Goal: Task Accomplishment & Management: Use online tool/utility

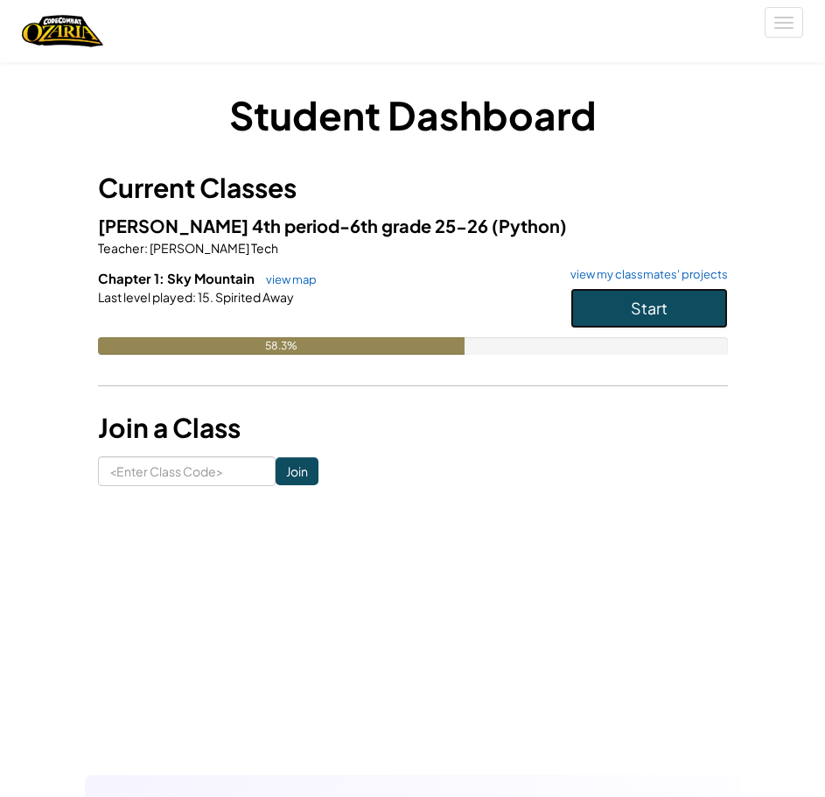
click at [663, 298] on span "Start" at bounding box center [649, 308] width 37 height 20
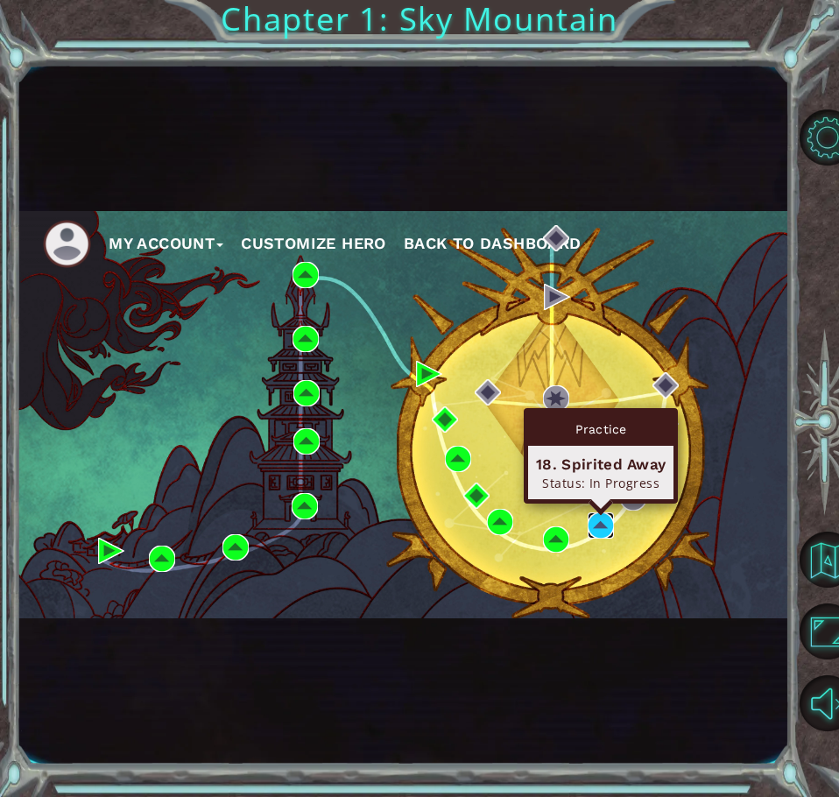
click at [588, 523] on img at bounding box center [600, 525] width 26 height 26
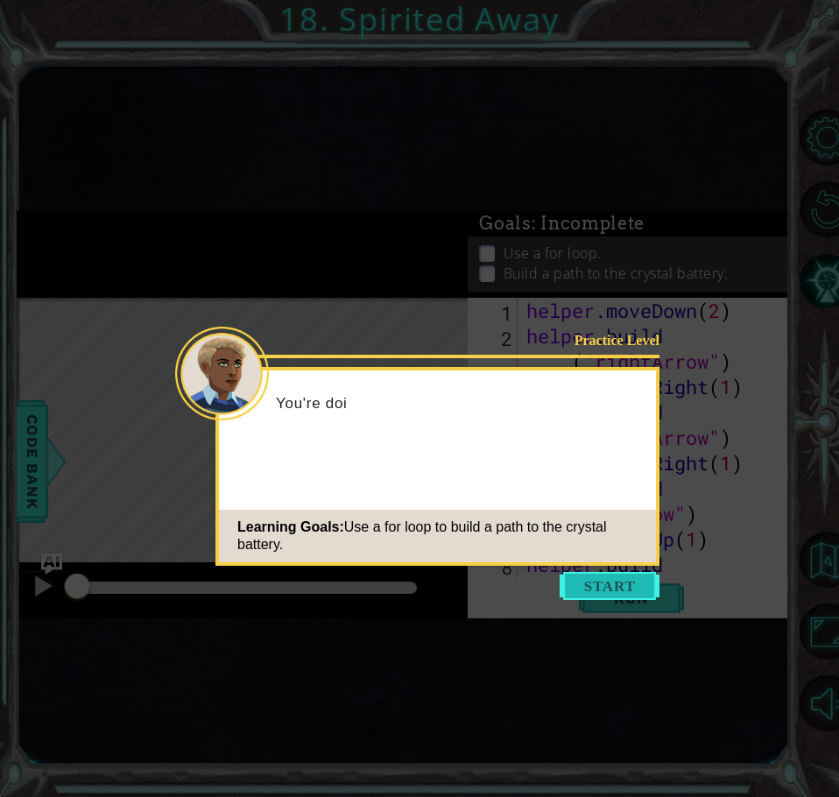
scroll to position [127, 0]
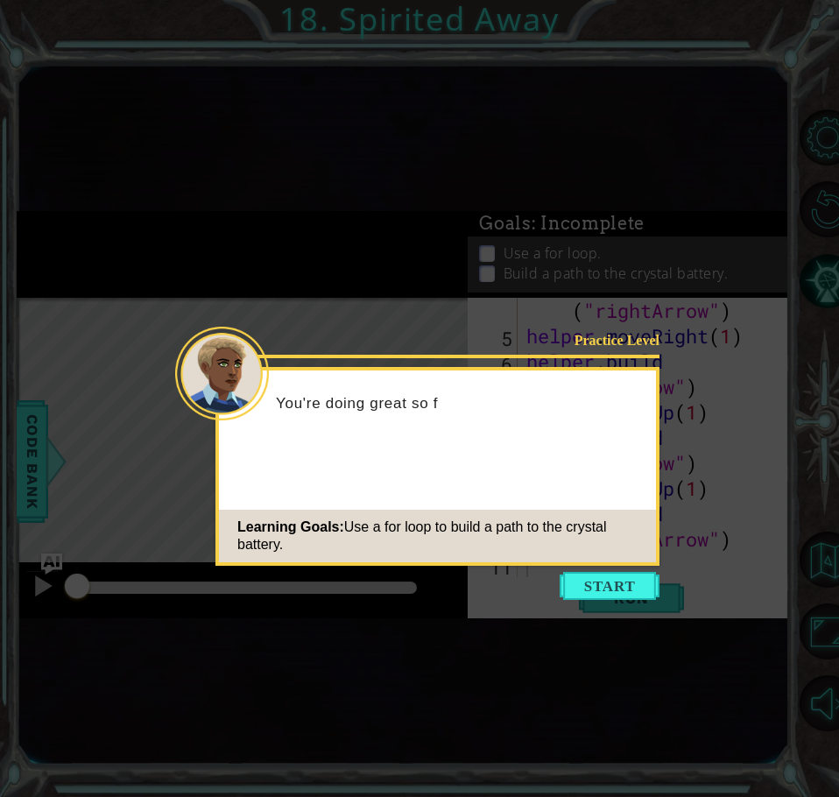
click at [597, 579] on button "Start" at bounding box center [609, 586] width 100 height 28
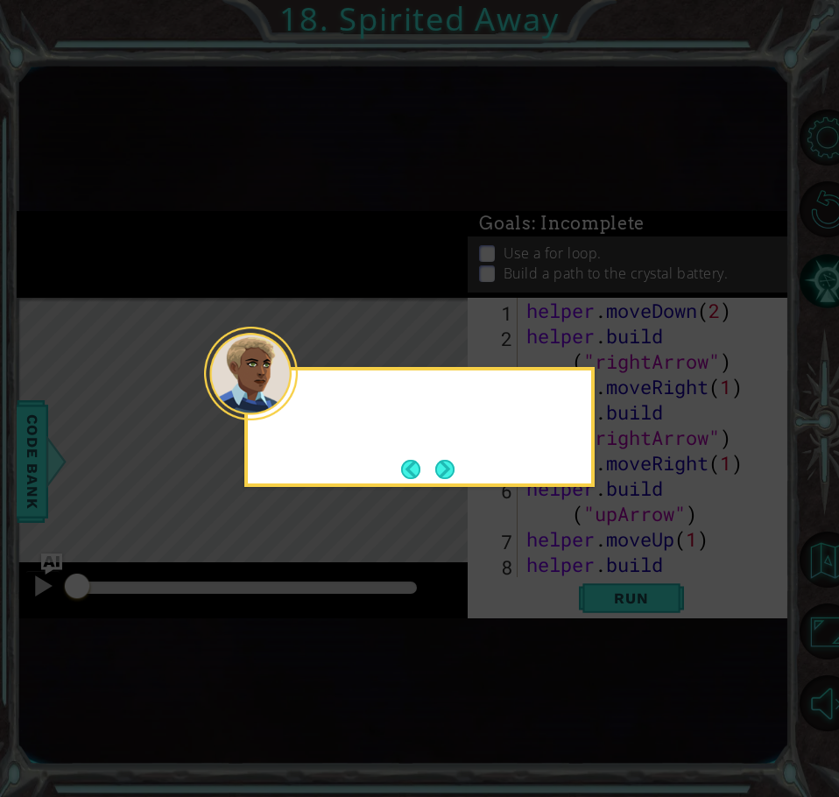
scroll to position [0, 0]
click at [420, 456] on footer at bounding box center [427, 469] width 53 height 26
click at [438, 467] on button "Next" at bounding box center [444, 468] width 27 height 27
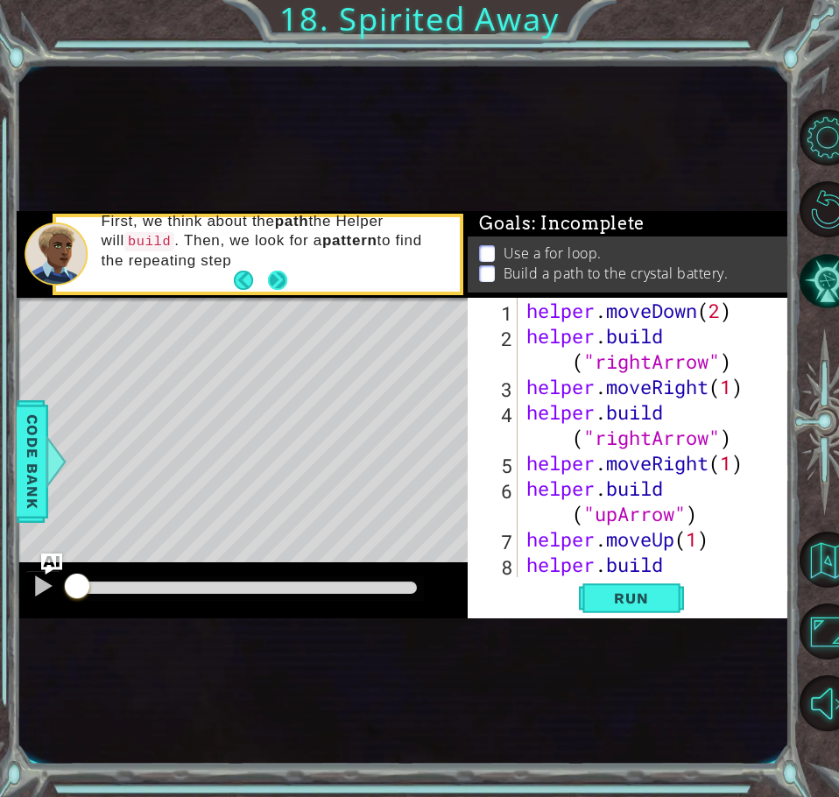
click at [275, 276] on button "Next" at bounding box center [277, 280] width 23 height 23
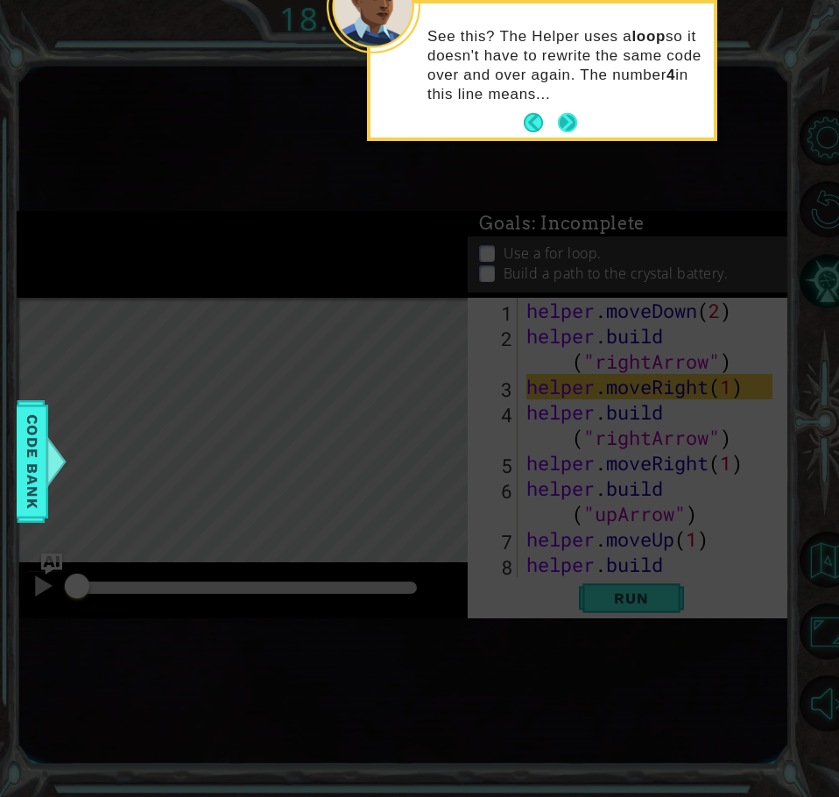
click at [574, 123] on button "Next" at bounding box center [567, 122] width 21 height 21
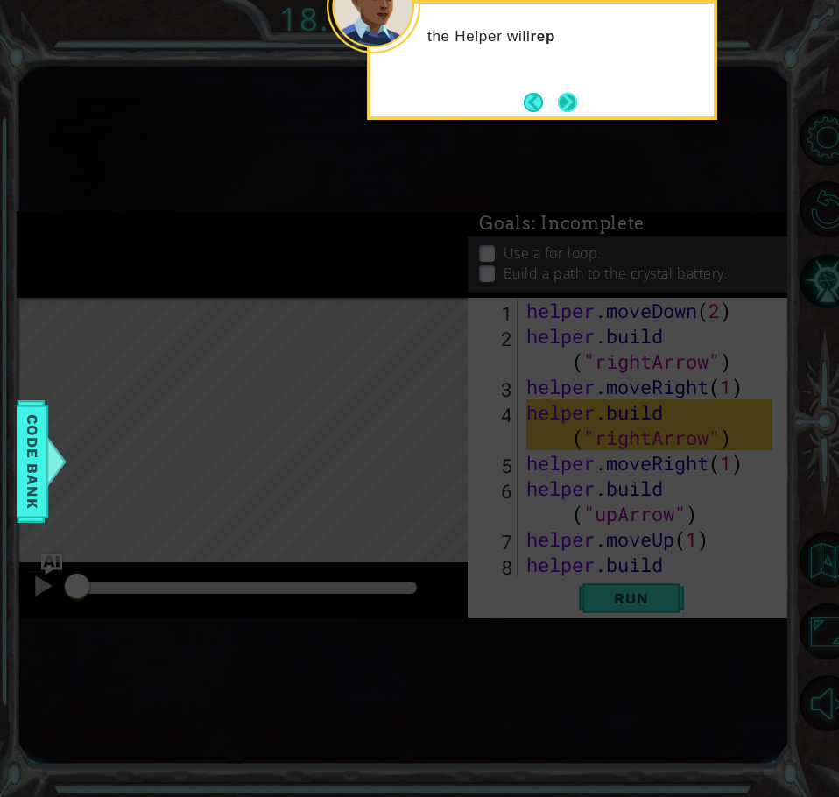
click at [566, 106] on button "Next" at bounding box center [567, 102] width 22 height 22
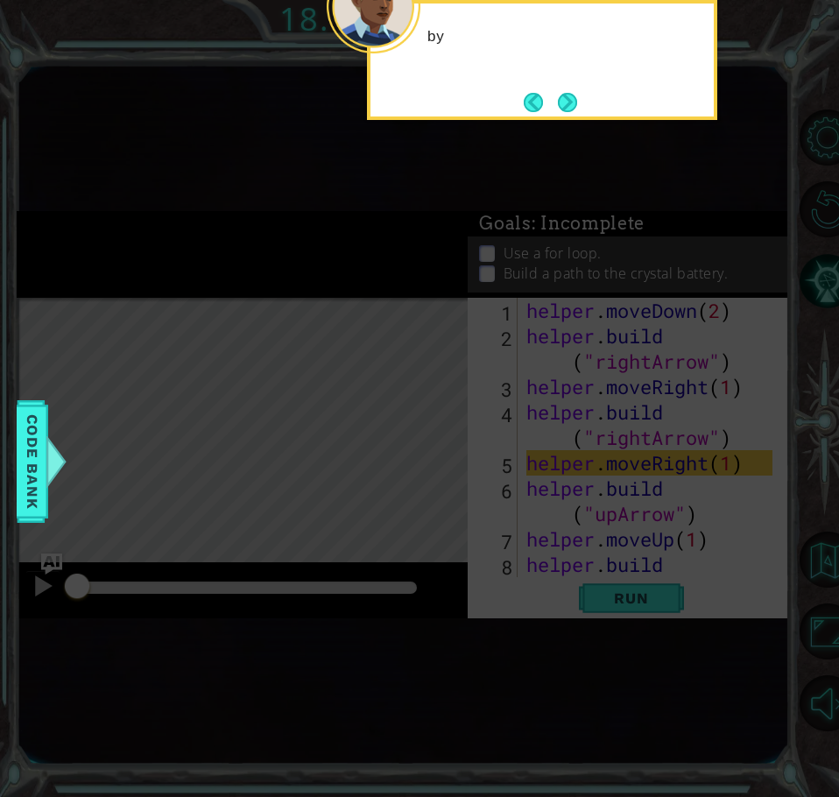
click at [566, 106] on button "Next" at bounding box center [567, 102] width 24 height 24
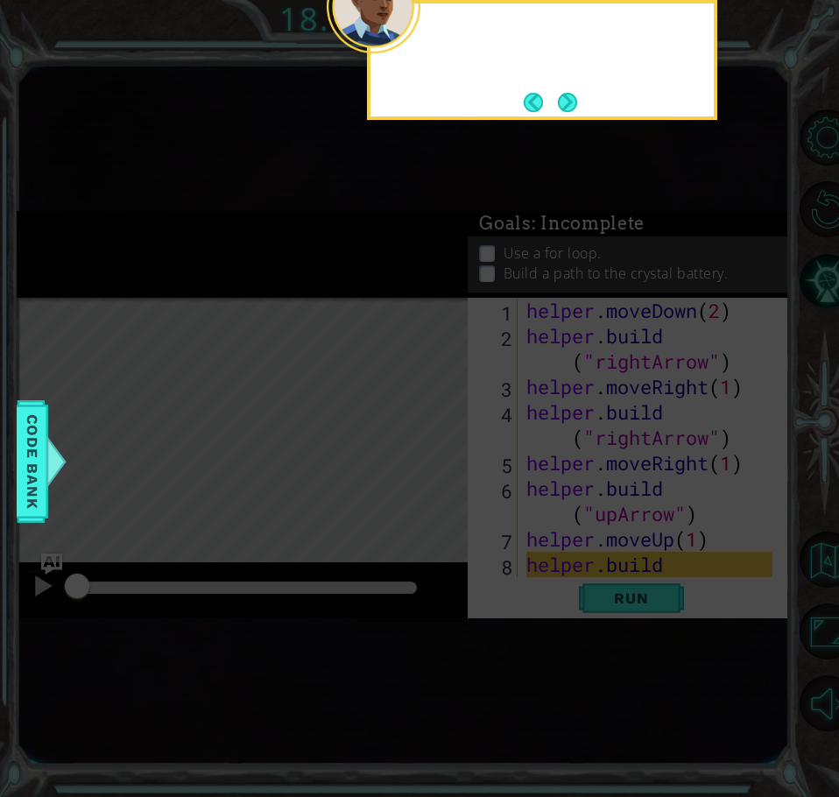
click at [566, 106] on button "Next" at bounding box center [567, 103] width 32 height 32
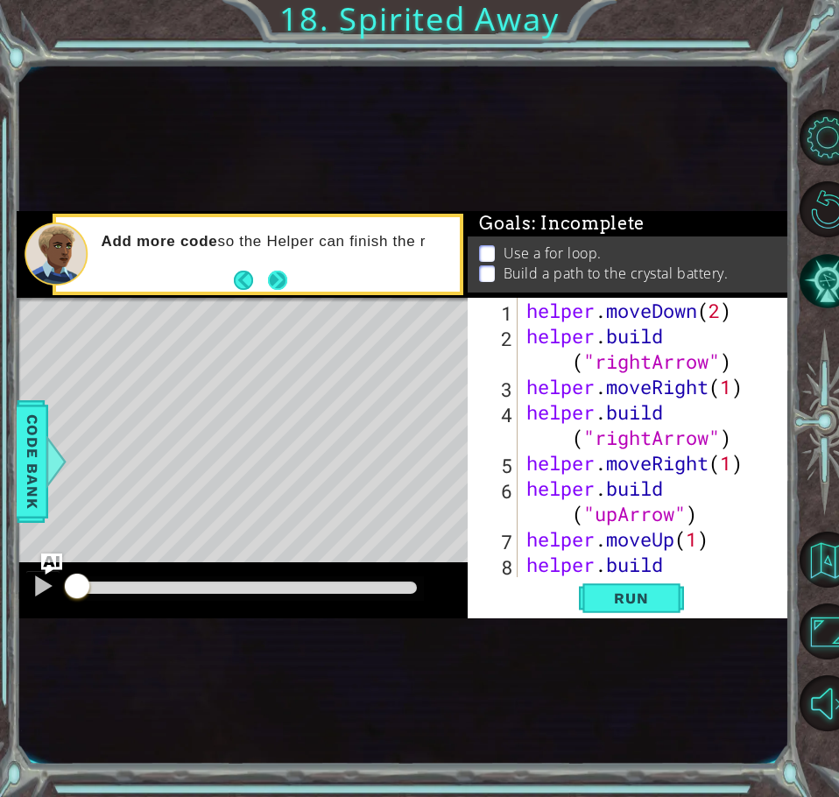
click at [291, 280] on button "Next" at bounding box center [277, 279] width 32 height 32
click at [291, 280] on div "If you" at bounding box center [273, 254] width 371 height 62
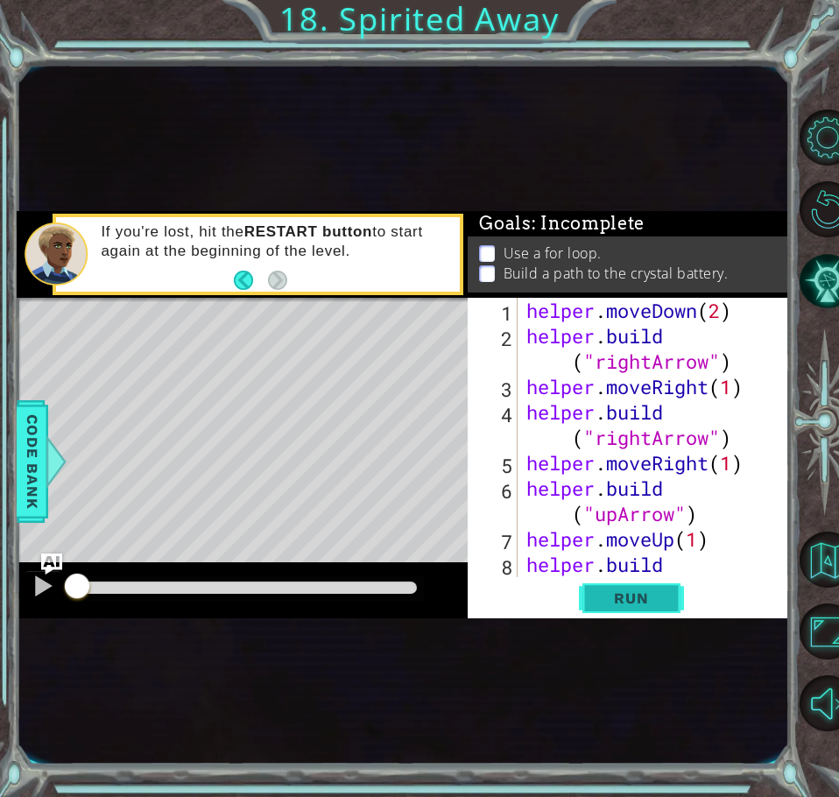
click at [605, 593] on span "Run" at bounding box center [630, 598] width 69 height 18
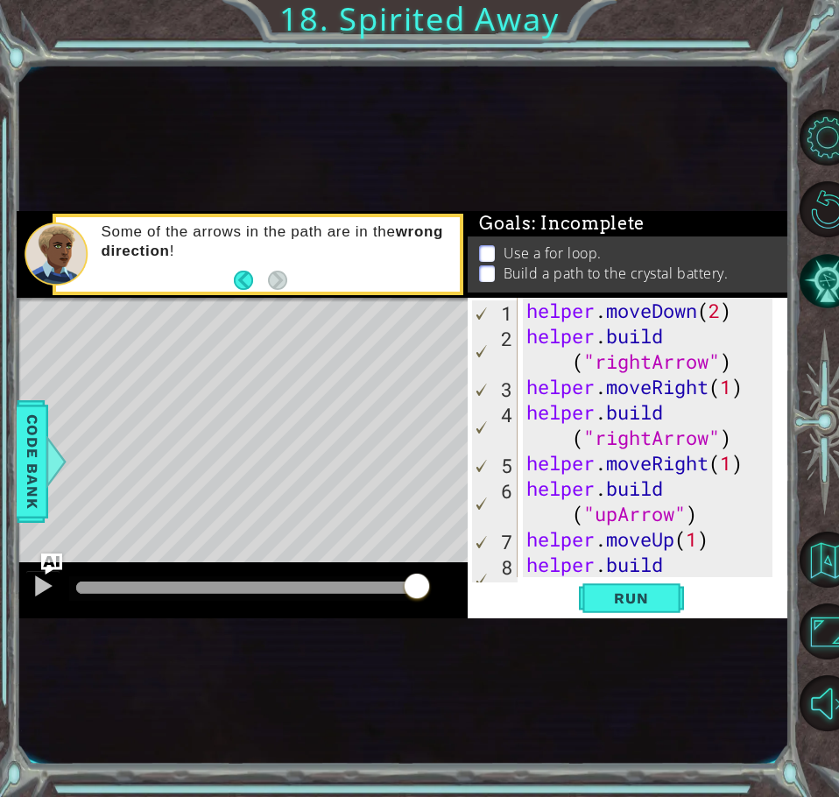
click at [663, 559] on div "helper . moveDown ( 2 ) helper . build ( "rightArrow" ) helper . moveRight ( 1 …" at bounding box center [652, 475] width 258 height 355
click at [677, 565] on div "helper . moveDown ( 2 ) helper . build ( "rightArrow" ) helper . moveRight ( 1 …" at bounding box center [652, 475] width 258 height 355
click at [664, 565] on div "helper . moveDown ( 2 ) helper . build ( "rightArrow" ) helper . moveRight ( 1 …" at bounding box center [652, 475] width 258 height 355
drag, startPoint x: 667, startPoint y: 568, endPoint x: 517, endPoint y: 567, distance: 149.7
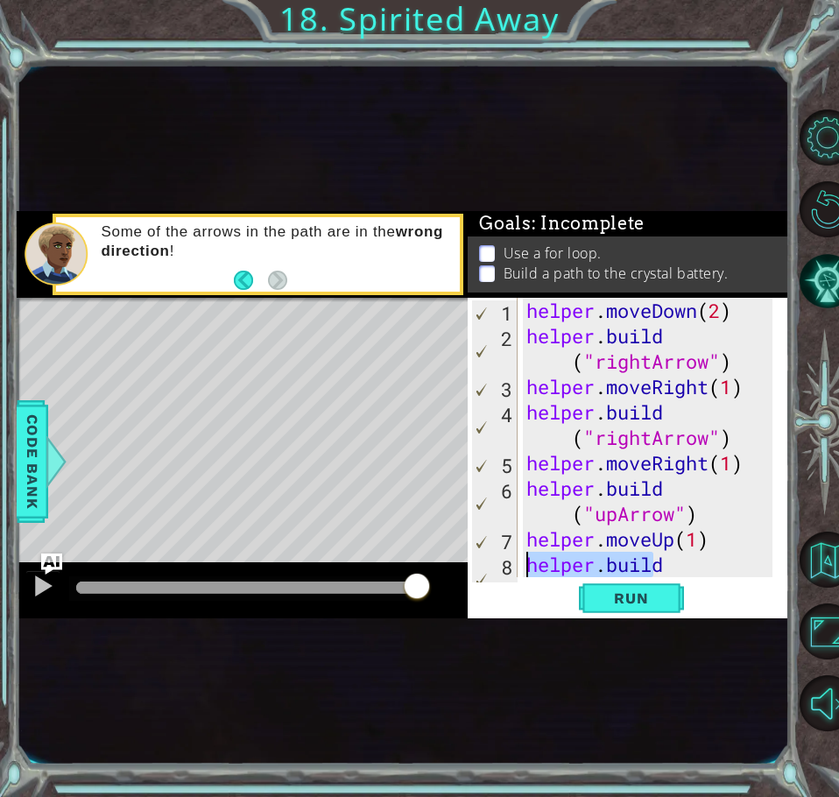
click at [520, 568] on div "[DOMAIN_NAME]("upArrow") 1 2 3 4 5 6 7 8 helper . moveDown ( 2 ) helper . build…" at bounding box center [626, 437] width 318 height 279
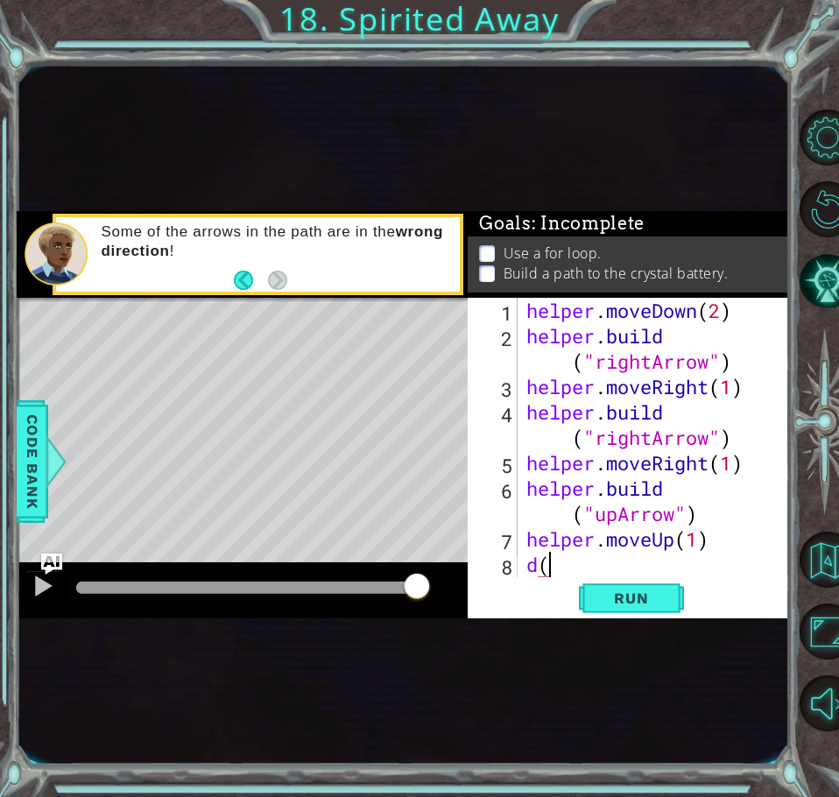
type textarea "d"
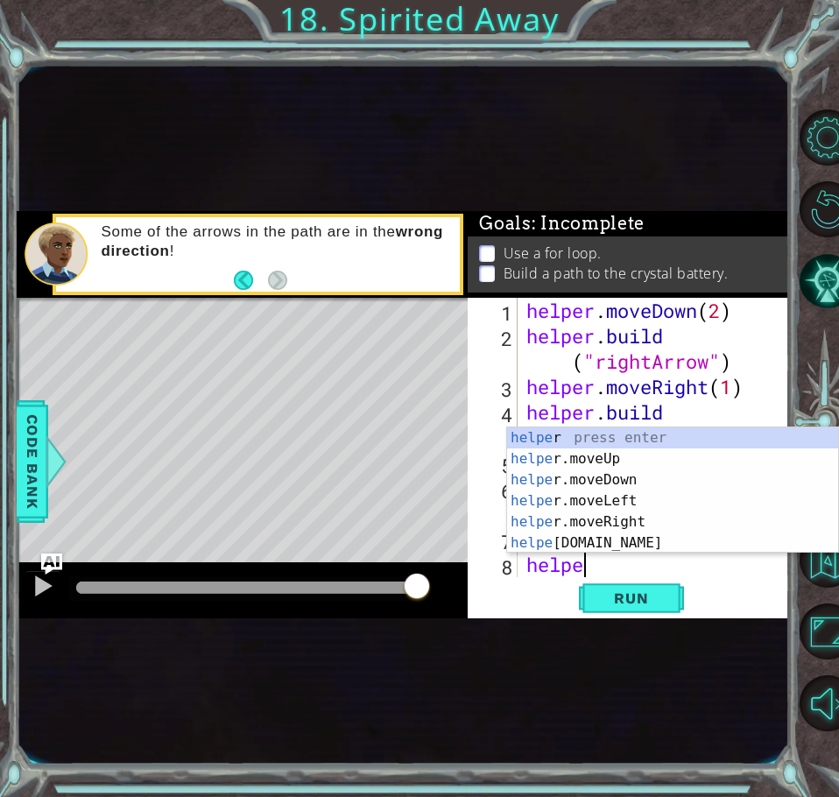
scroll to position [0, 3]
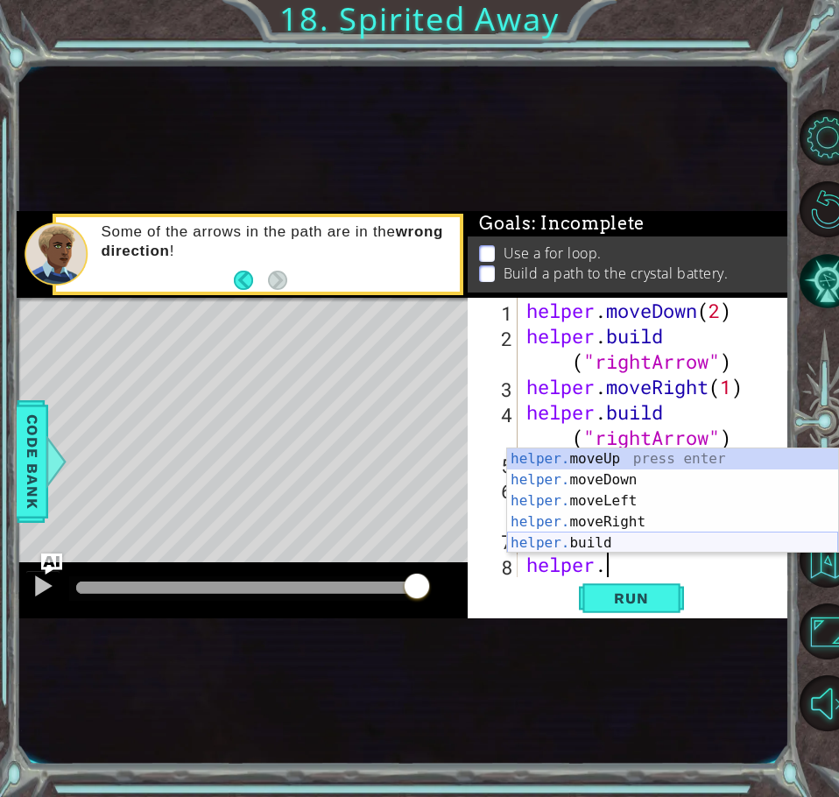
click at [543, 537] on div "helper. moveUp press enter helper. moveDown press enter helper. moveLeft press …" at bounding box center [672, 521] width 331 height 147
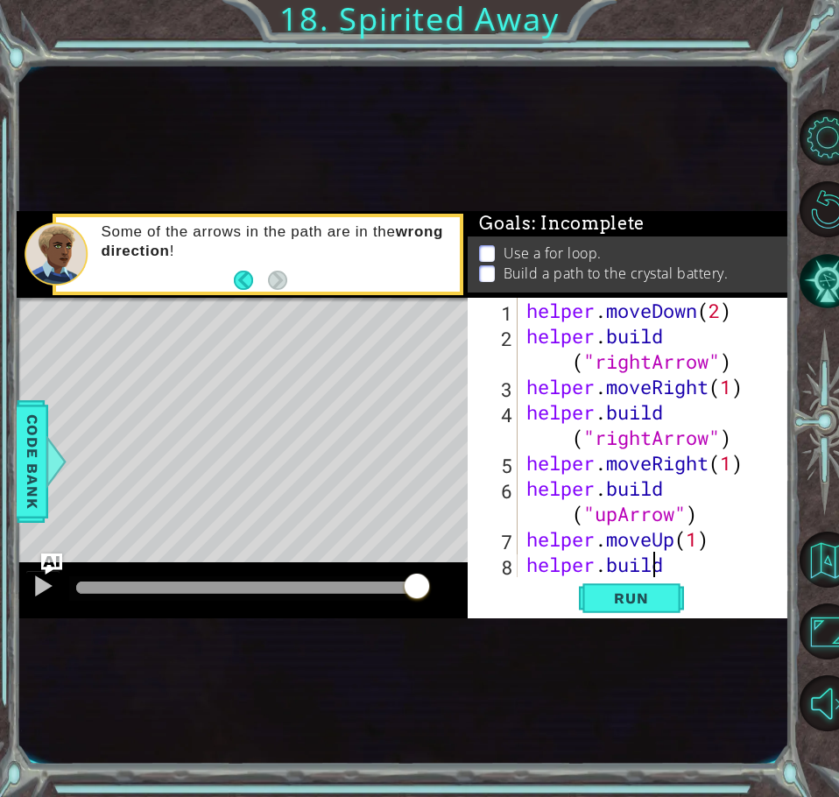
click at [670, 569] on div "helper . moveDown ( 2 ) helper . build ( "rightArrow" ) helper . moveRight ( 1 …" at bounding box center [652, 475] width 258 height 355
click at [670, 555] on div "helper . moveDown ( 2 ) helper . build ( "rightArrow" ) helper . moveRight ( 1 …" at bounding box center [652, 475] width 258 height 355
type textarea "[DOMAIN_NAME]("rightArrow")"
click at [663, 593] on span "Run" at bounding box center [630, 598] width 69 height 18
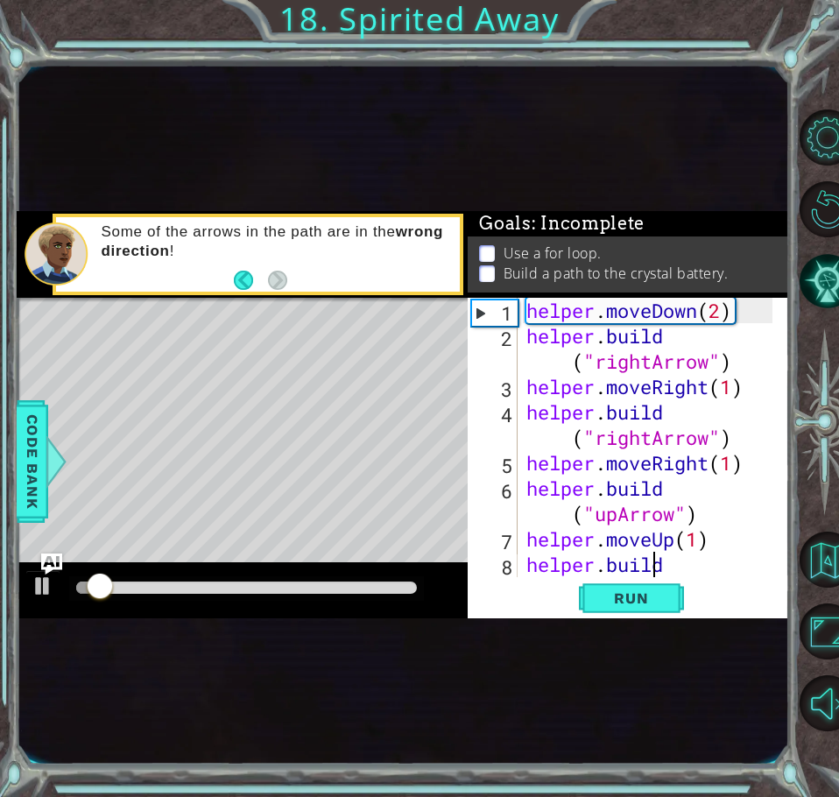
click at [669, 564] on div "helper . moveDown ( 2 ) helper . build ( "rightArrow" ) helper . moveRight ( 1 …" at bounding box center [652, 475] width 258 height 355
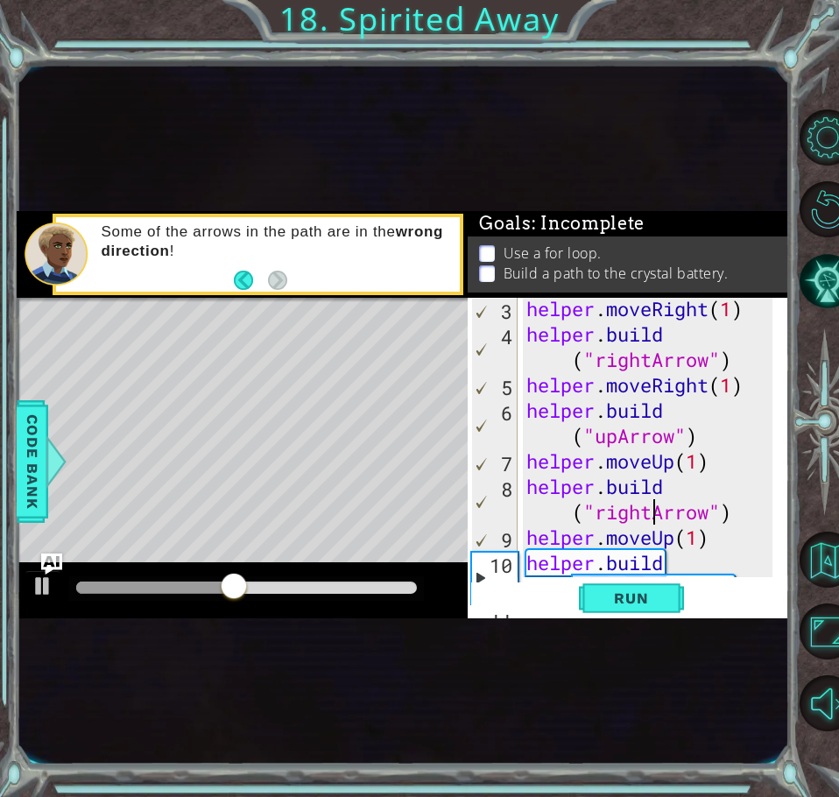
scroll to position [127, 0]
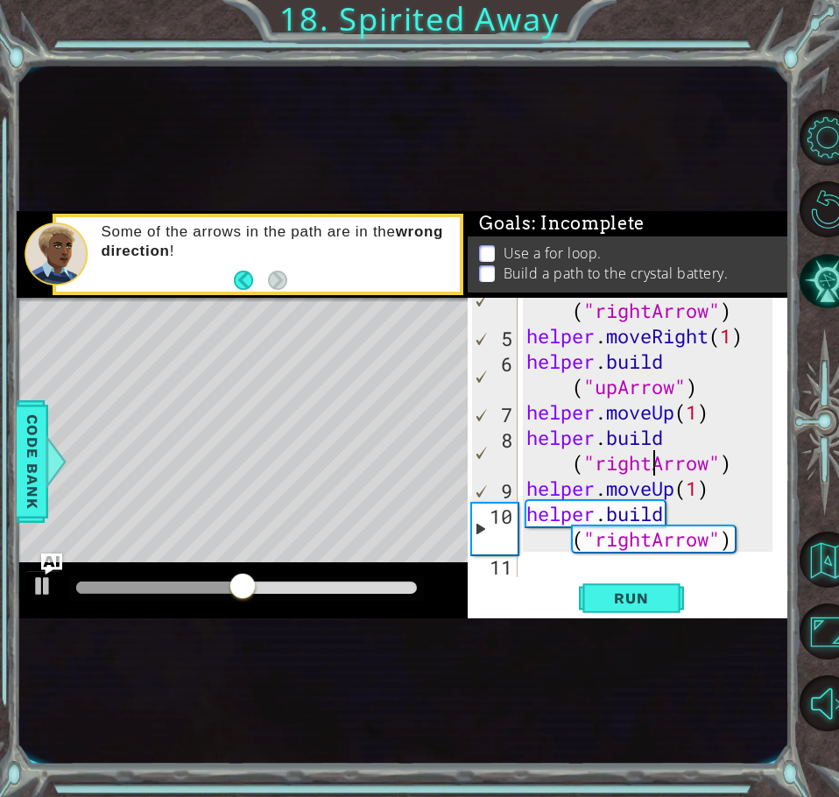
click at [538, 575] on div "helper . build ( "rightArrow" ) helper . moveRight ( 1 ) helper . build ( "upAr…" at bounding box center [652, 449] width 258 height 355
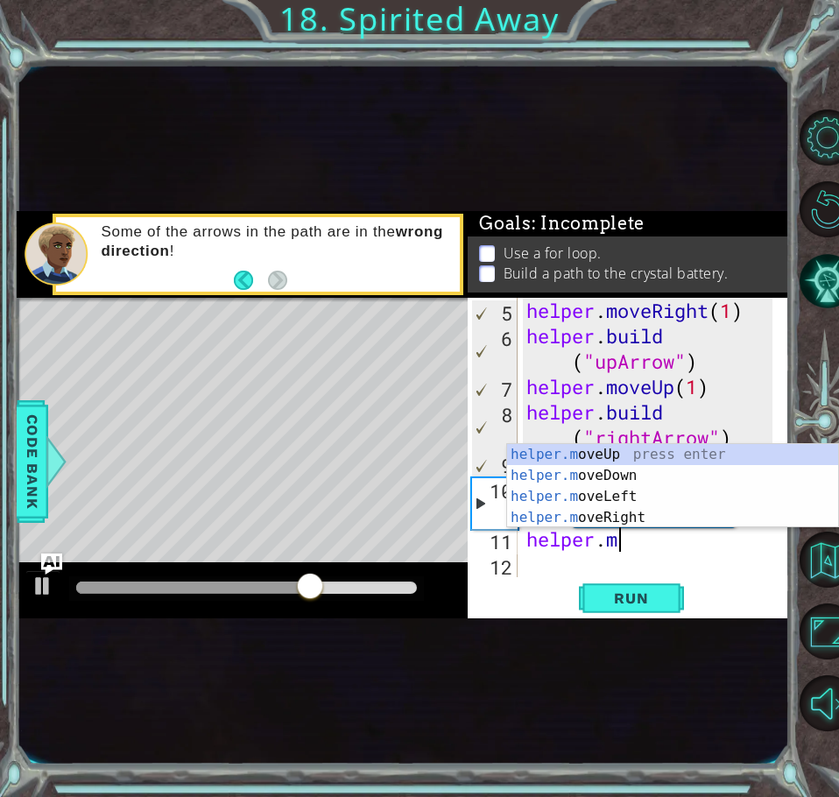
scroll to position [0, 4]
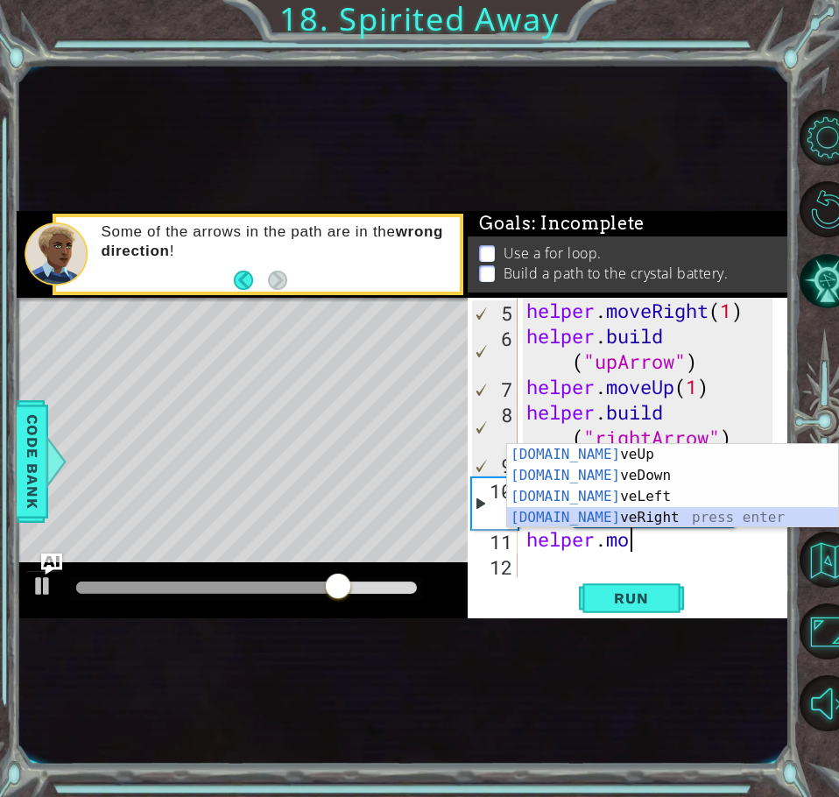
click at [599, 516] on div "[DOMAIN_NAME] veUp press enter [DOMAIN_NAME] veDown press enter [DOMAIN_NAME] v…" at bounding box center [672, 507] width 331 height 126
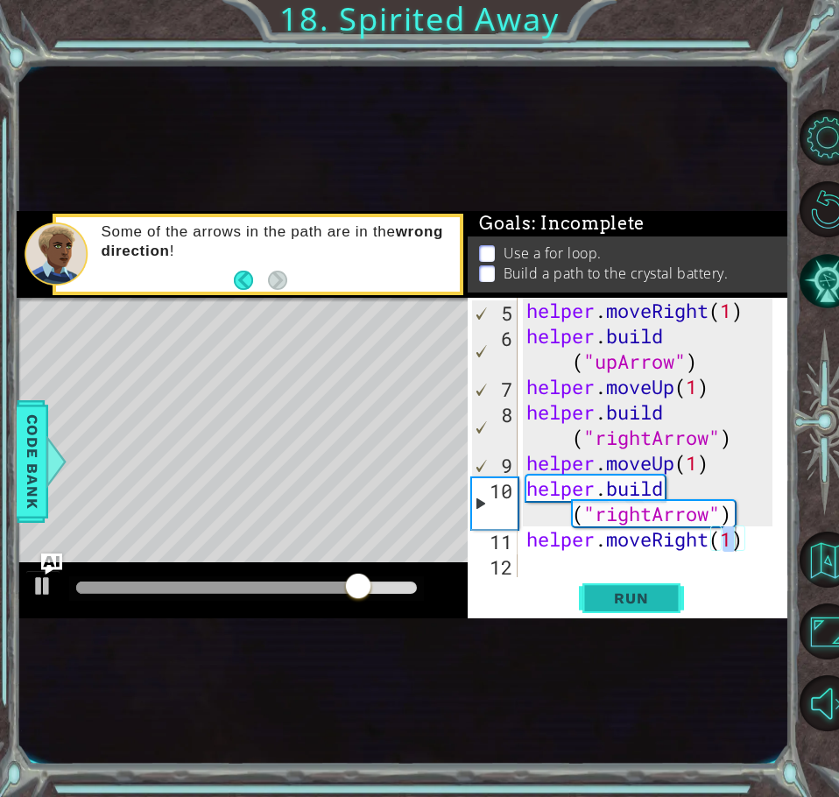
click at [628, 599] on span "Run" at bounding box center [630, 598] width 69 height 18
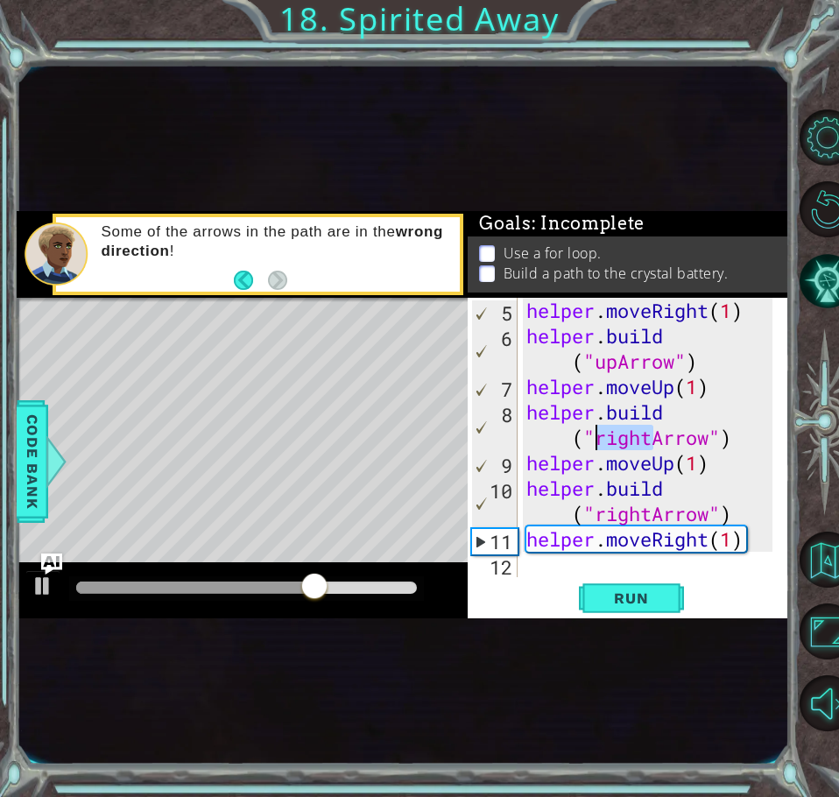
drag, startPoint x: 655, startPoint y: 440, endPoint x: 599, endPoint y: 439, distance: 56.0
click at [599, 439] on div "helper . moveRight ( 1 ) helper . build ( "upArrow" ) helper . moveUp ( 1 ) hel…" at bounding box center [652, 463] width 258 height 330
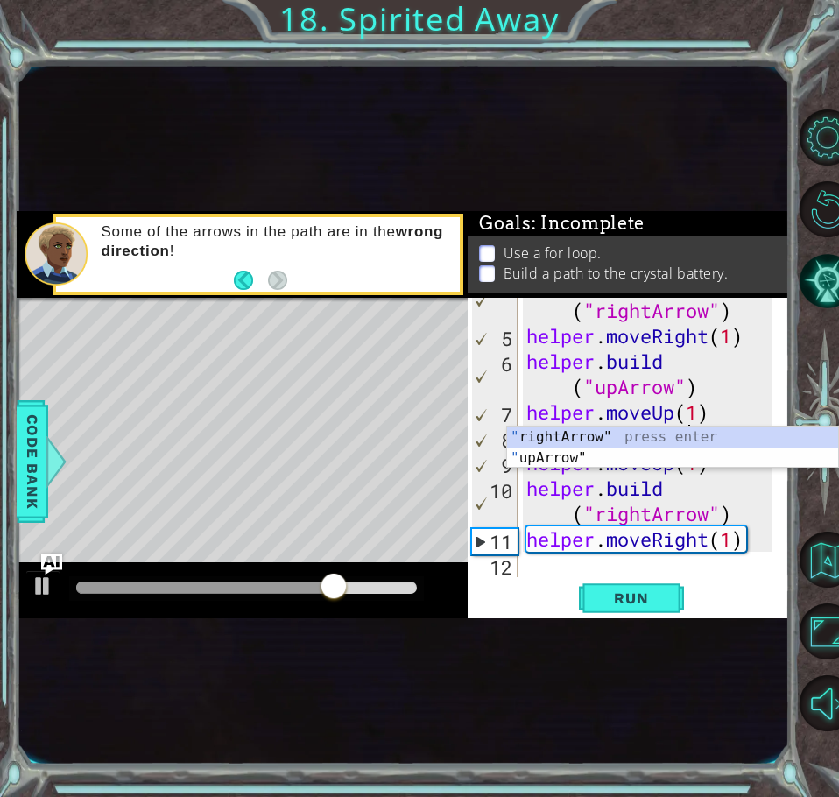
scroll to position [0, 9]
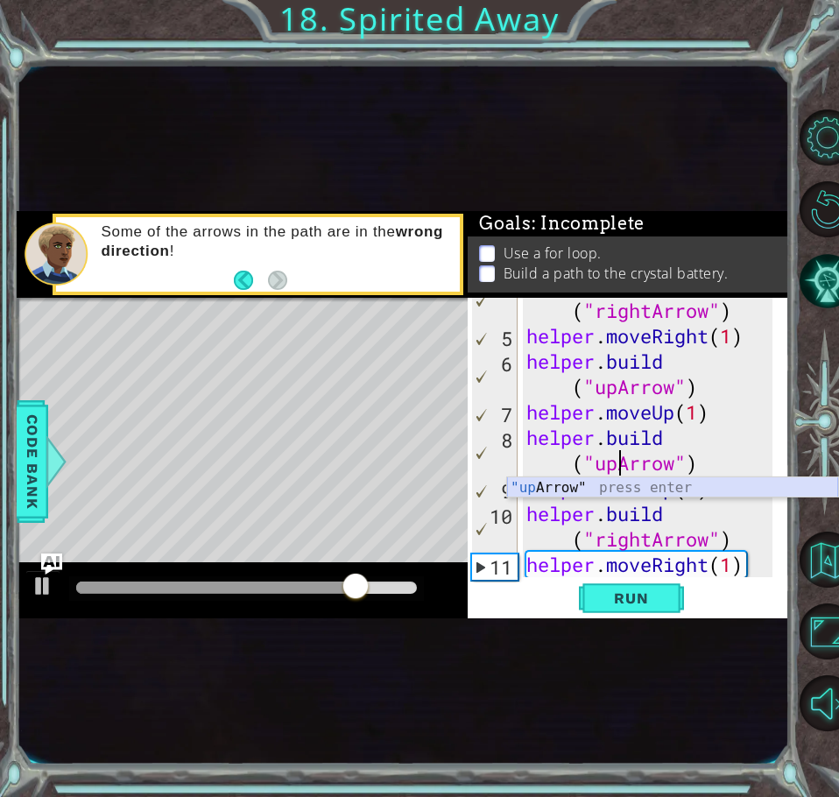
click at [581, 485] on div ""up Arrow" press enter" at bounding box center [672, 508] width 331 height 63
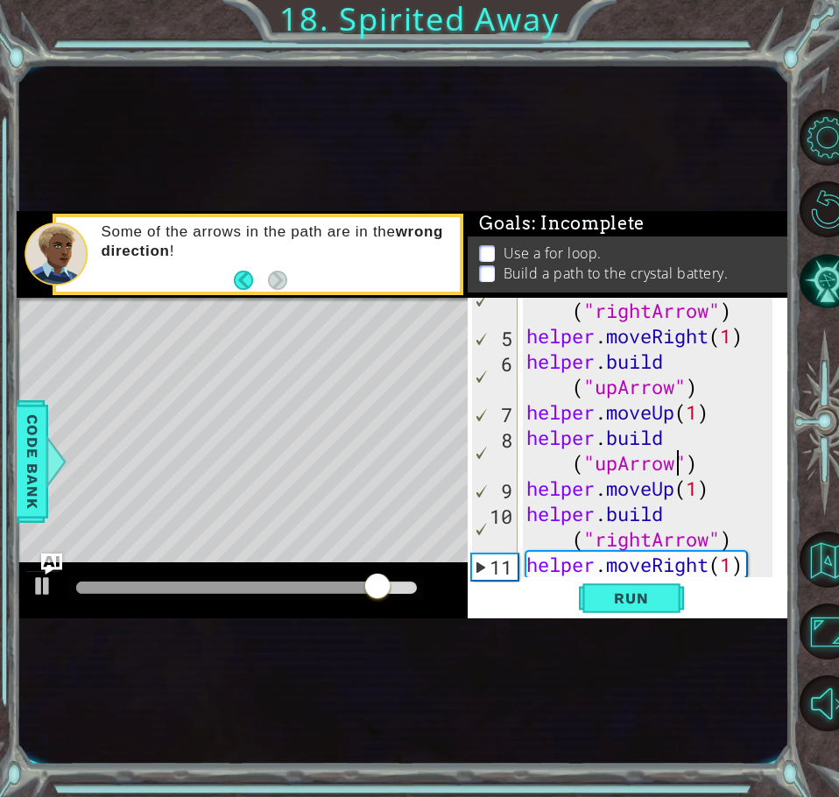
scroll to position [152, 0]
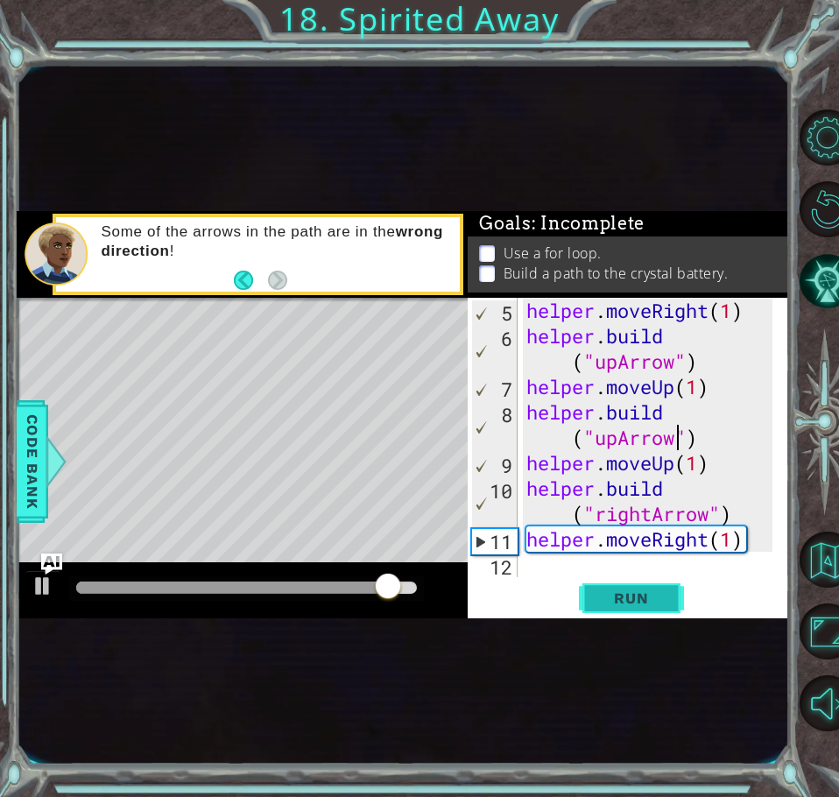
type textarea "[DOMAIN_NAME]("upArrow")"
click at [611, 588] on button "Run" at bounding box center [631, 598] width 105 height 32
click at [554, 565] on div "helper . moveRight ( 1 ) helper . build ( "upArrow" ) helper . moveUp ( 1 ) hel…" at bounding box center [652, 463] width 258 height 330
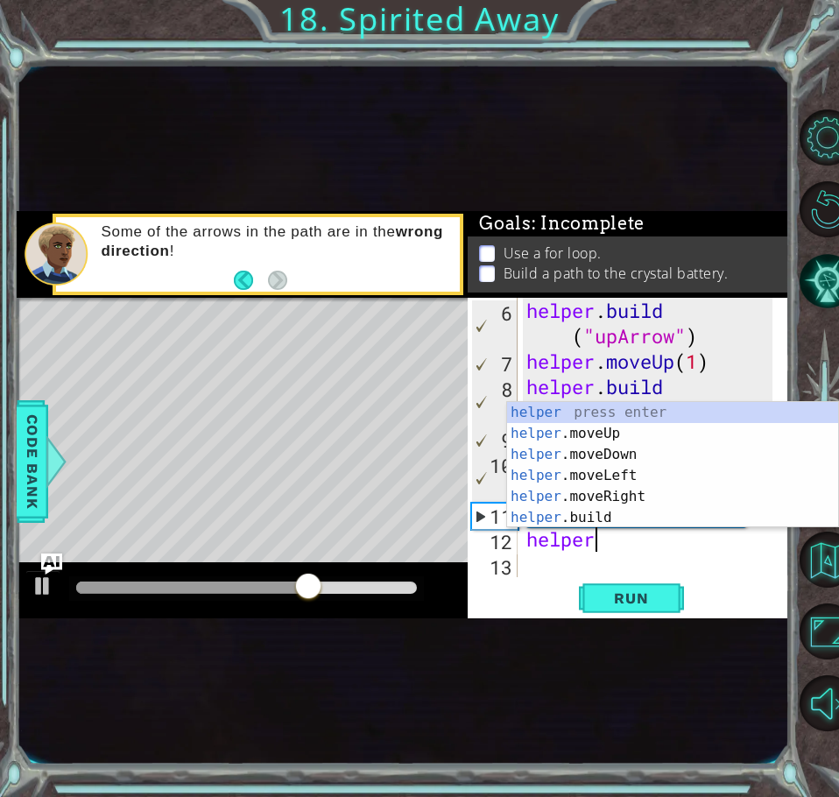
scroll to position [0, 3]
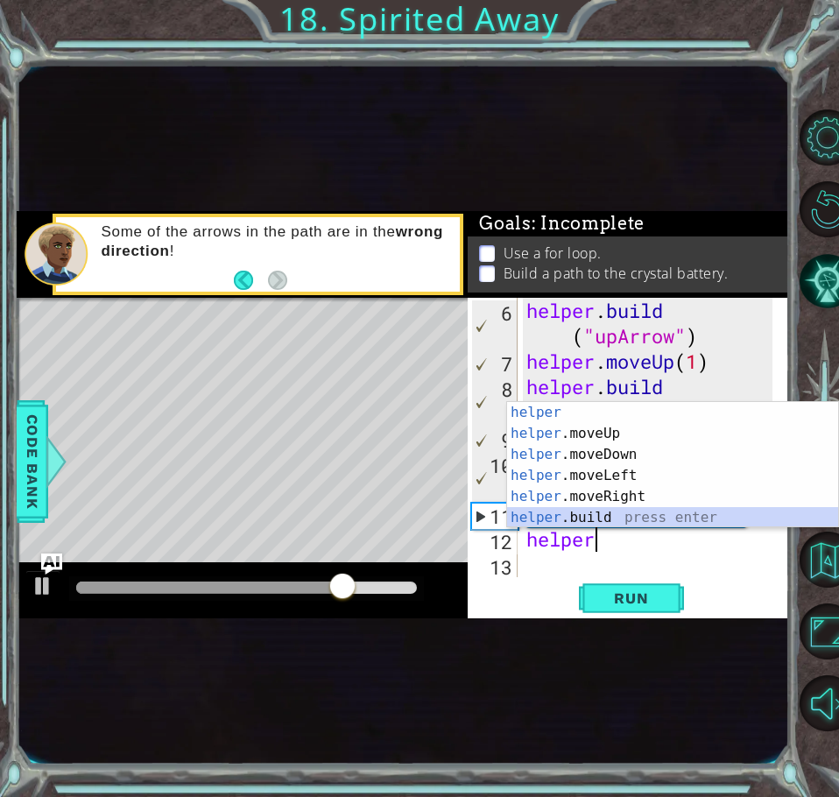
click at [603, 508] on div "helper press enter helper .moveUp press enter helper .moveDown press enter help…" at bounding box center [672, 486] width 331 height 168
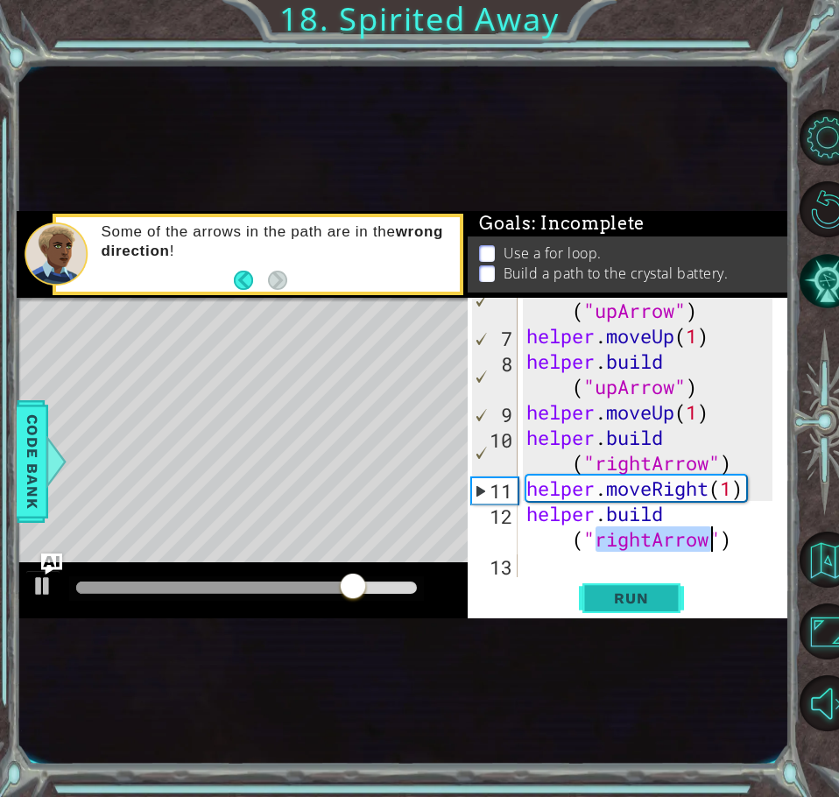
type textarea "[DOMAIN_NAME]("rightArrow")"
click at [643, 598] on span "Run" at bounding box center [630, 598] width 69 height 18
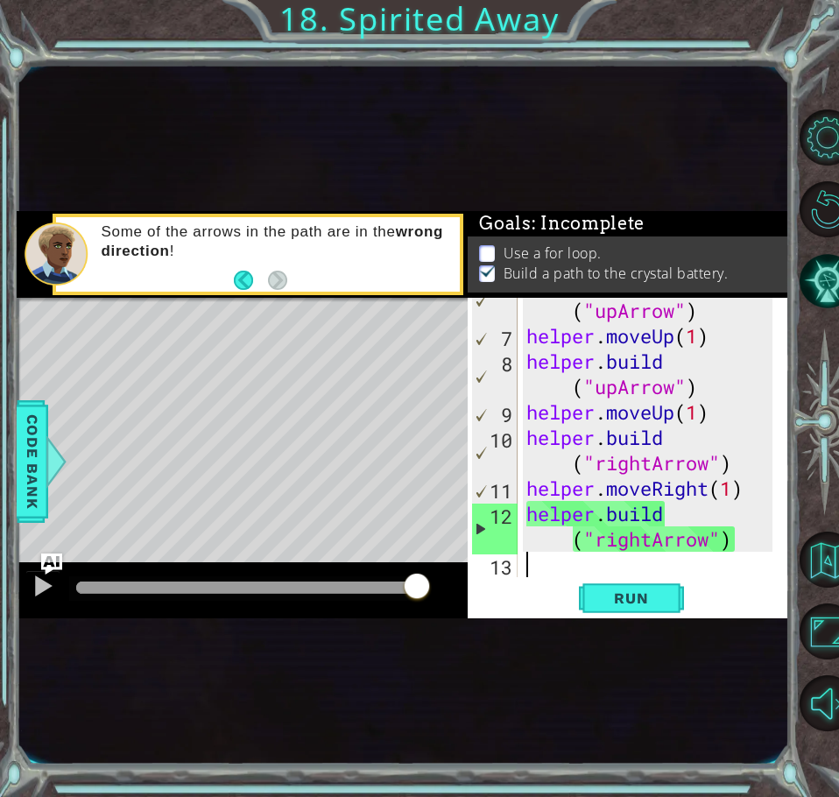
scroll to position [0, 0]
